Goal: Task Accomplishment & Management: Complete application form

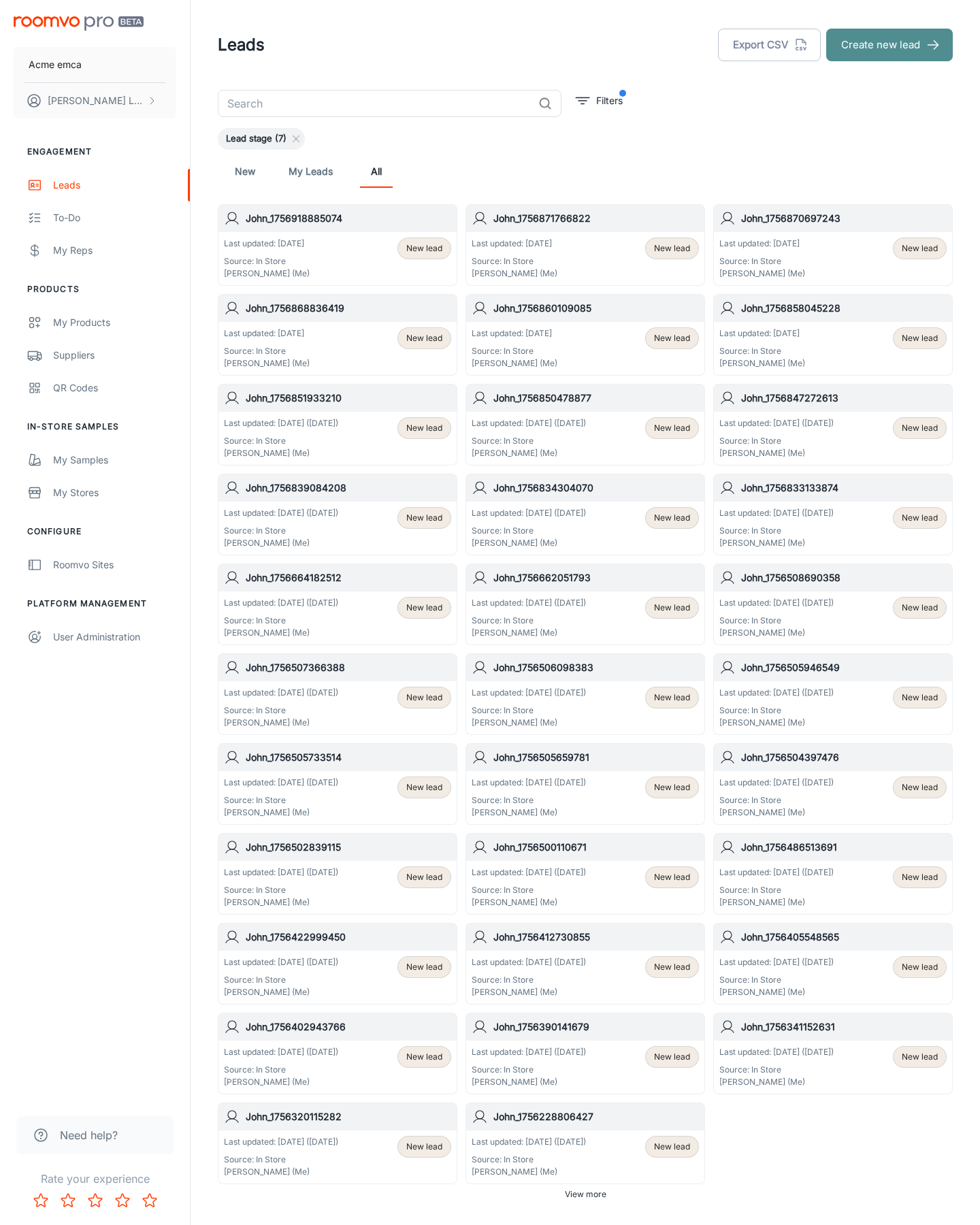
click at [890, 45] on button "Create new lead" at bounding box center [890, 45] width 127 height 32
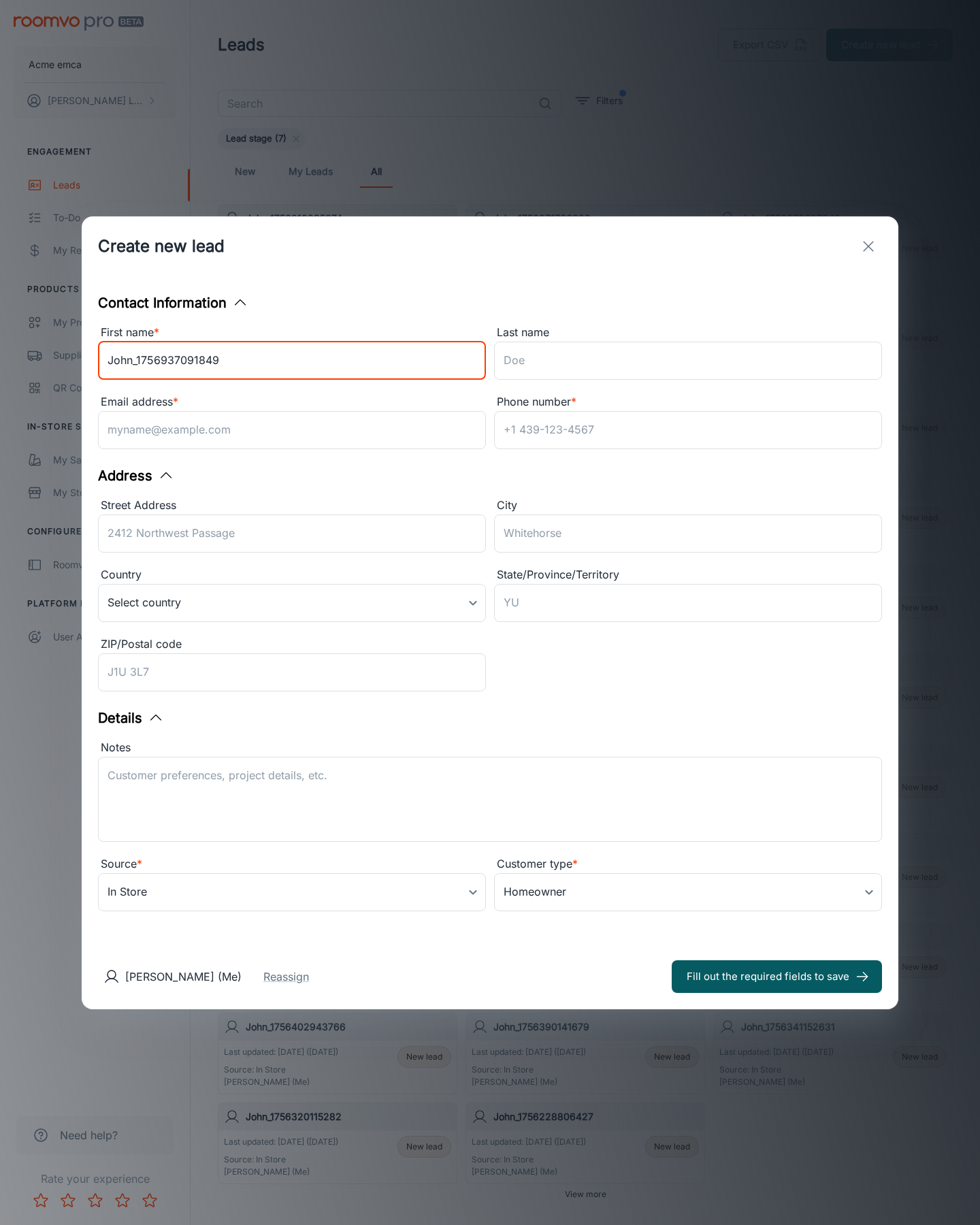
type input "John_1756937091849"
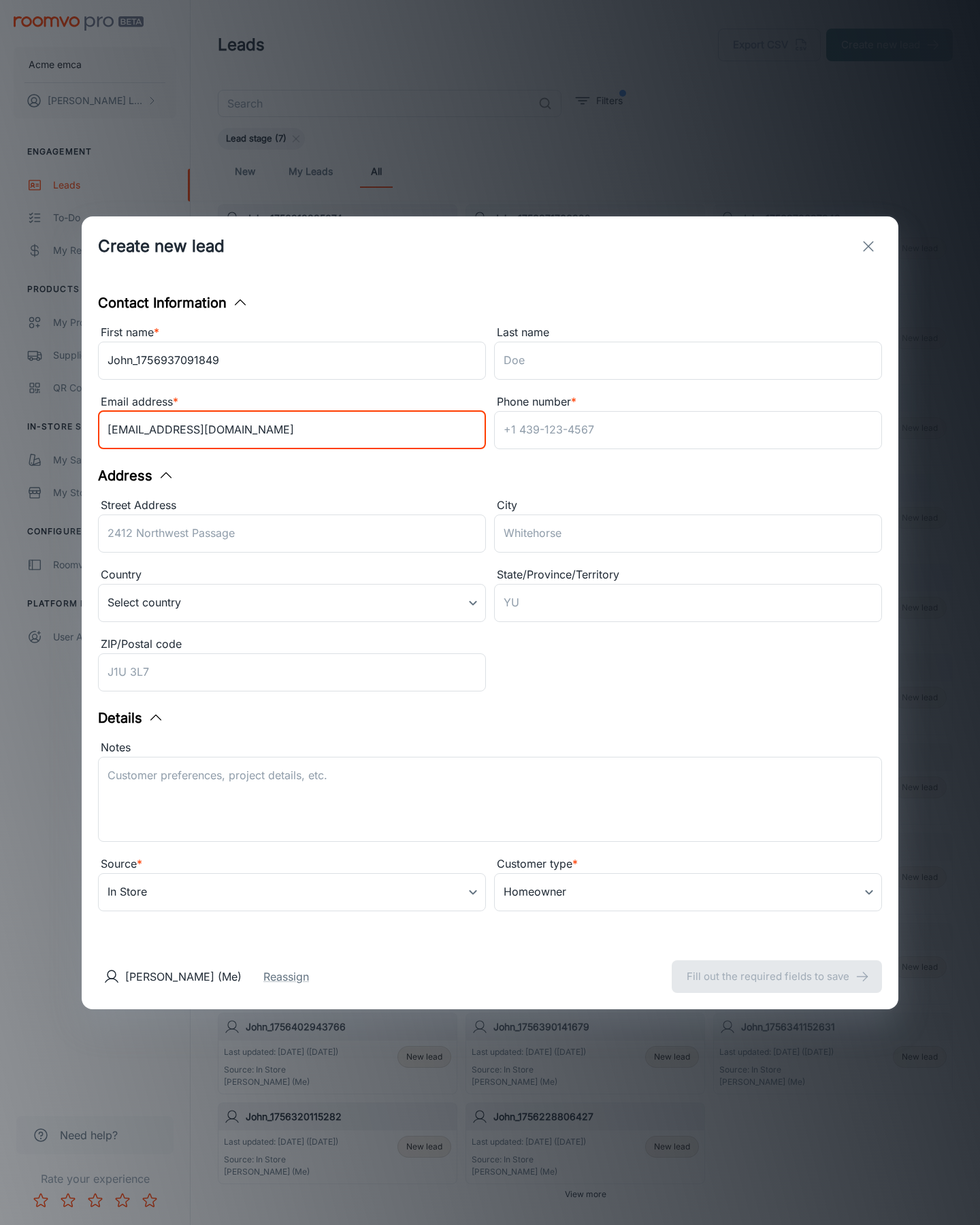
type input "[EMAIL_ADDRESS][DOMAIN_NAME]"
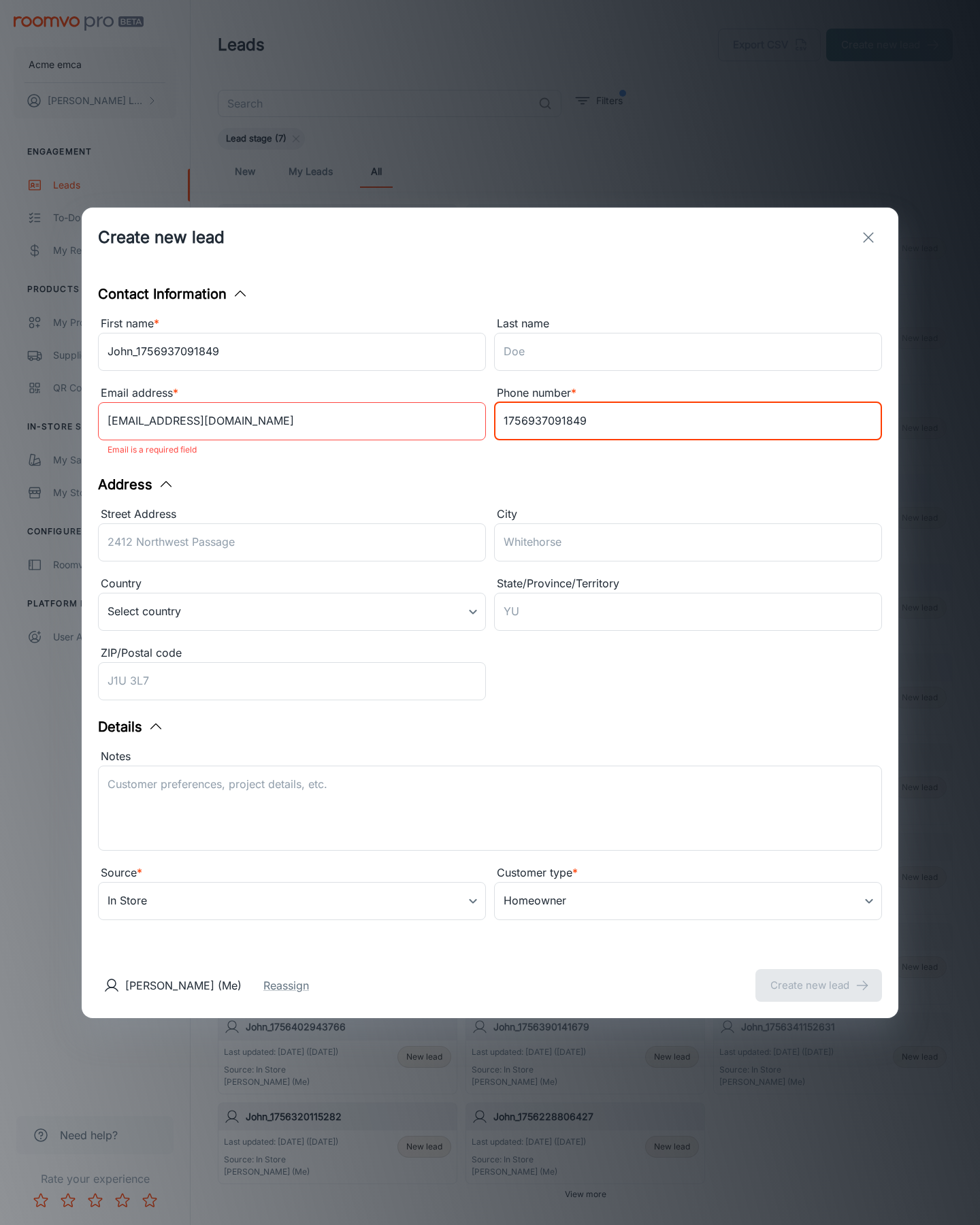
type input "1756937091849"
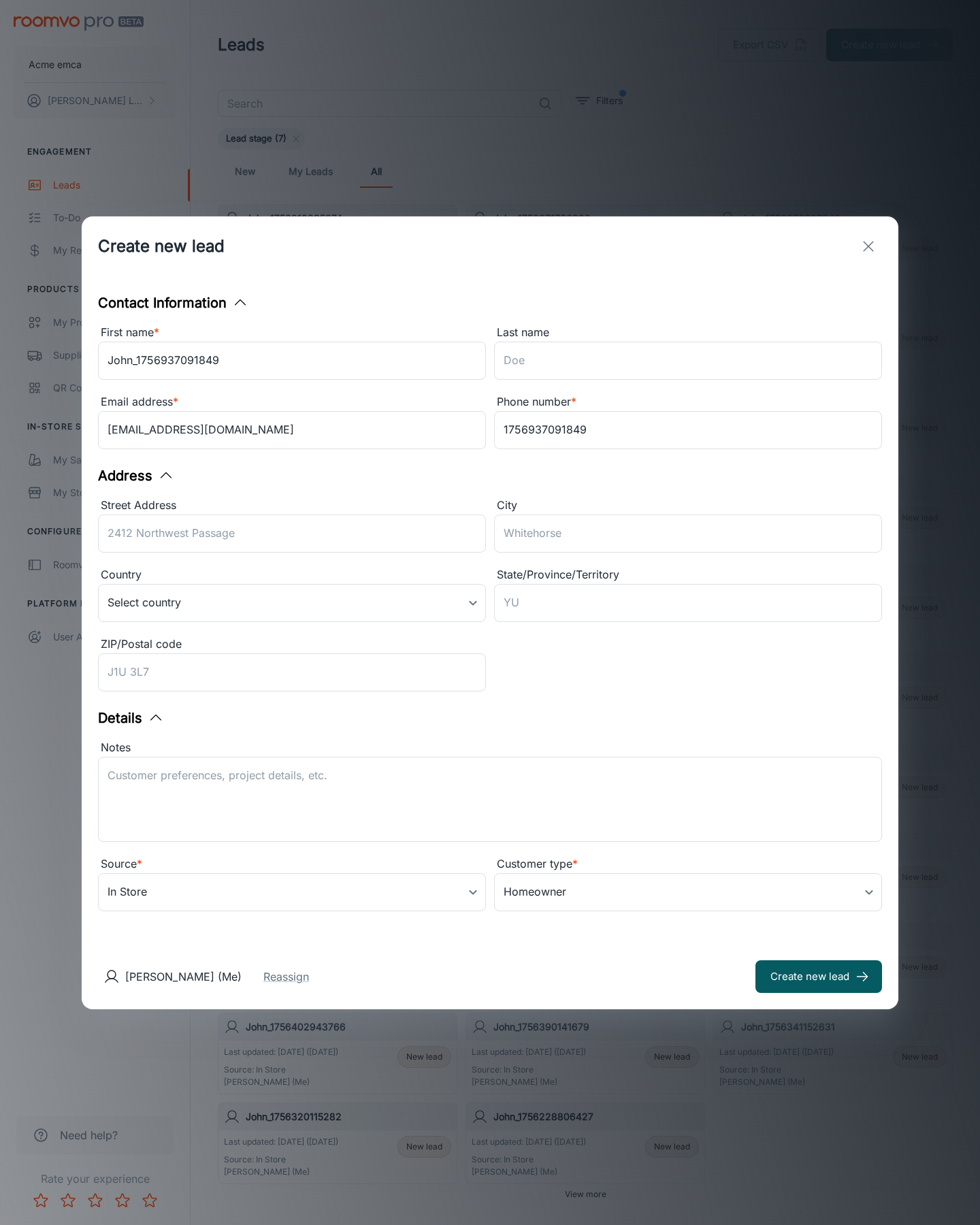
click at [819, 976] on button "Create new lead" at bounding box center [819, 976] width 127 height 32
